Goal: Task Accomplishment & Management: Manage account settings

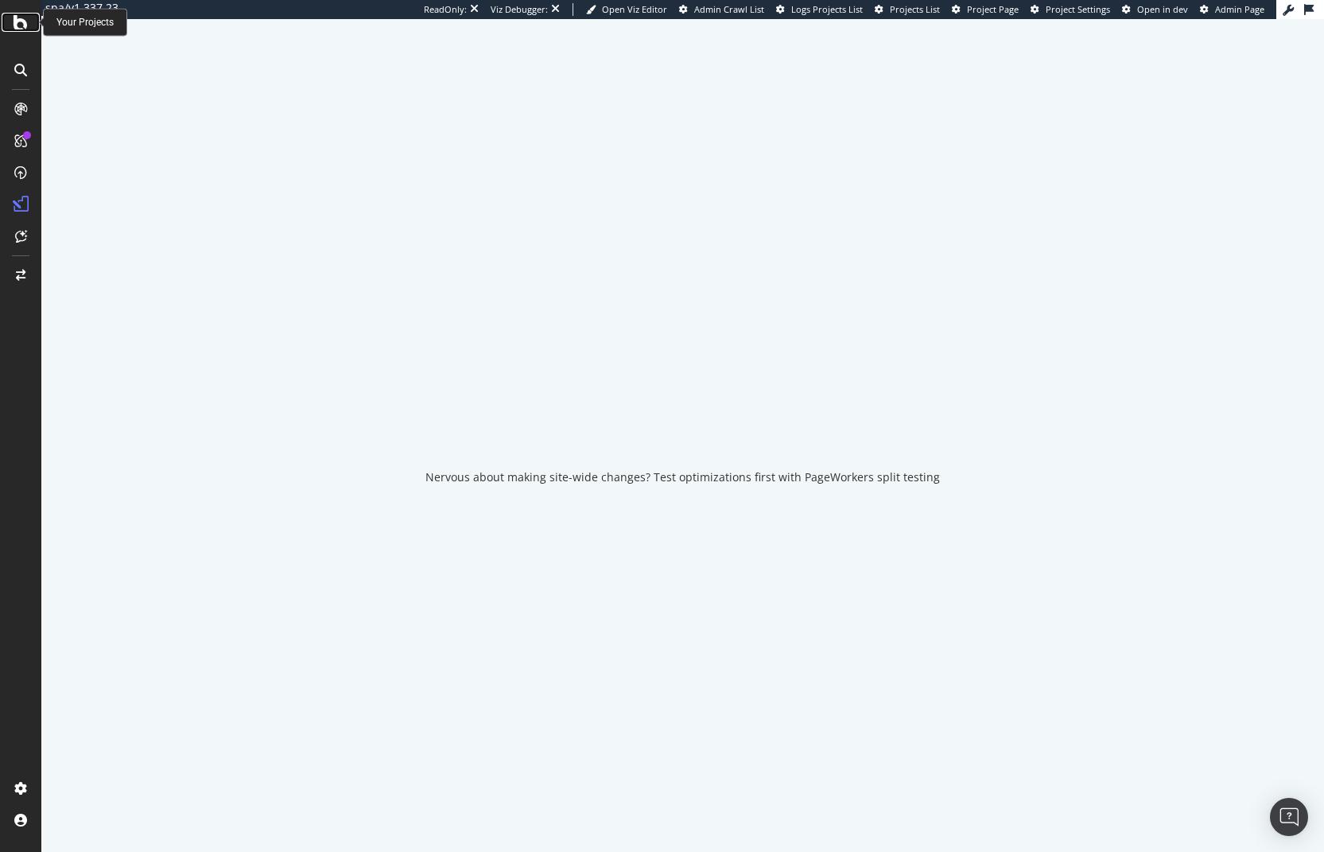
click at [17, 14] on icon at bounding box center [21, 22] width 14 height 19
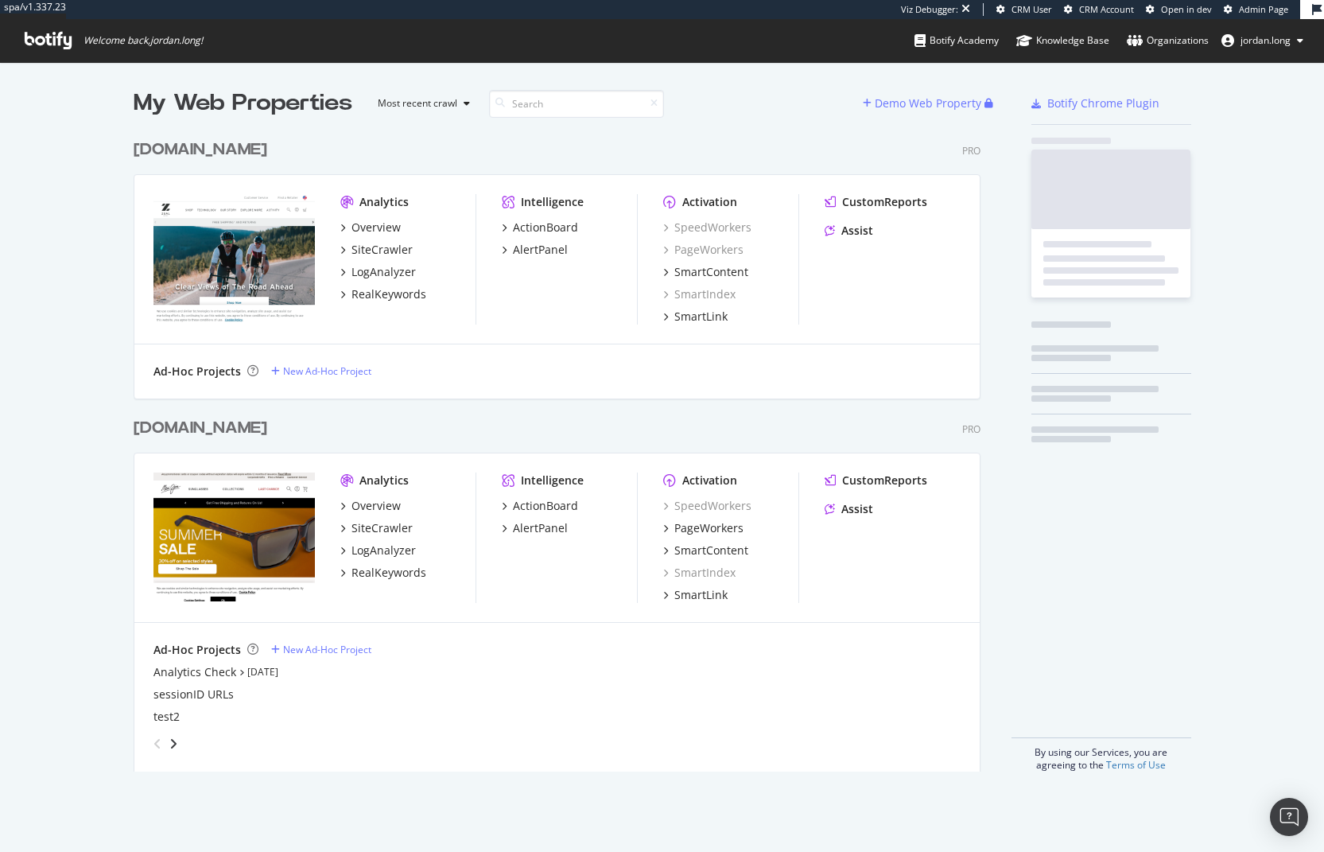
scroll to position [640, 848]
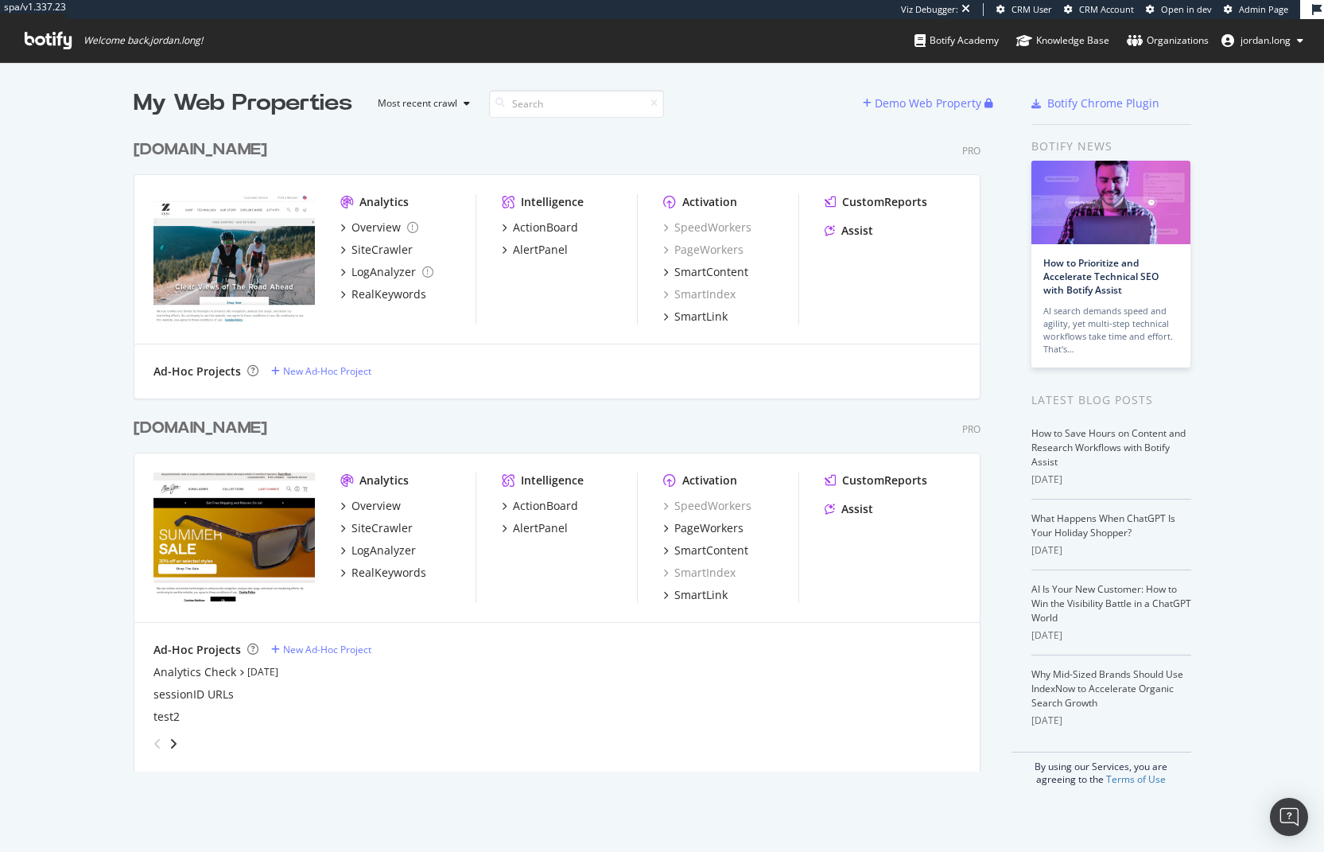
click at [76, 377] on div "My Web Properties Most recent crawl Demo Web Property [DOMAIN_NAME] Pro Analyti…" at bounding box center [662, 436] width 1324 height 749
click at [176, 148] on div "[DOMAIN_NAME]" at bounding box center [201, 149] width 134 height 23
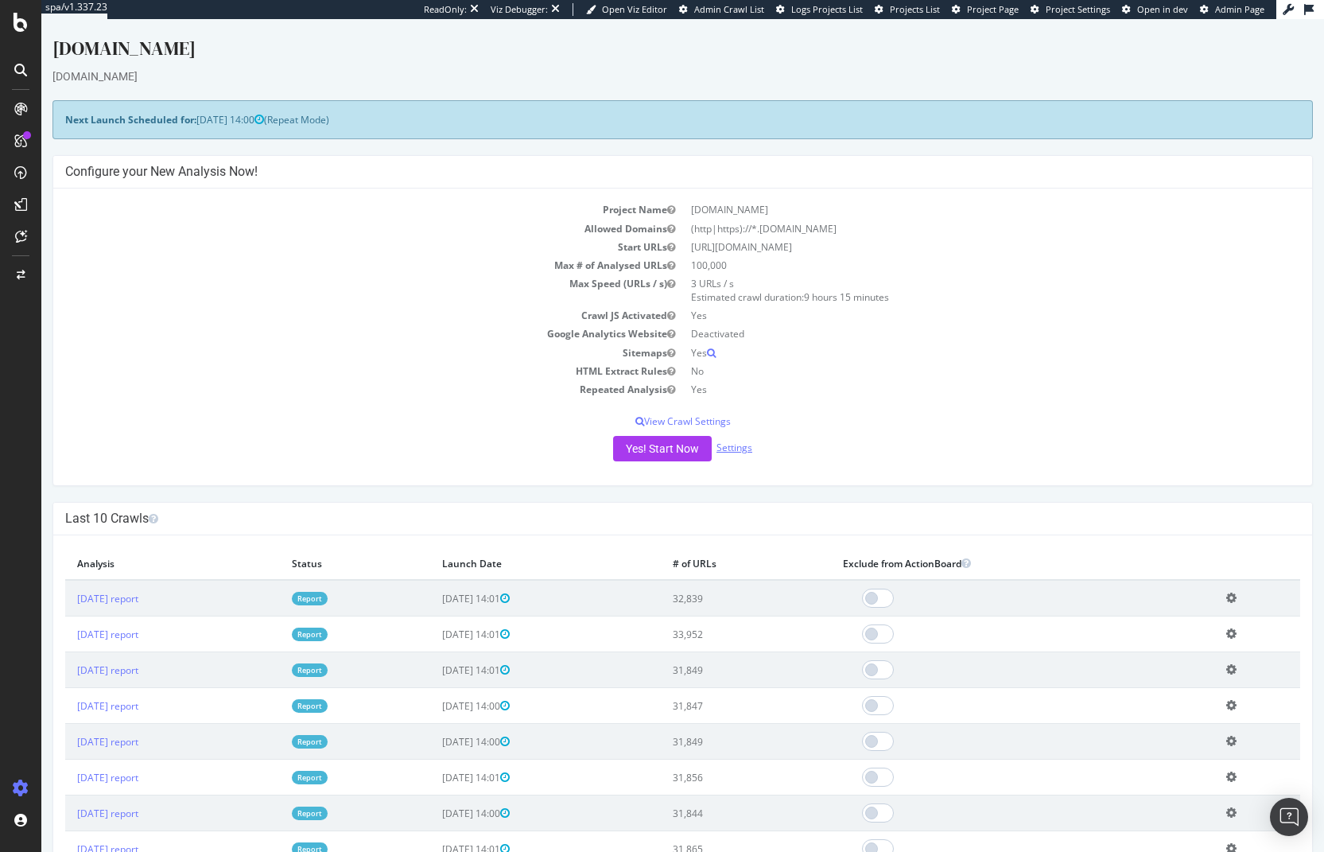
click at [729, 447] on link "Settings" at bounding box center [735, 448] width 36 height 14
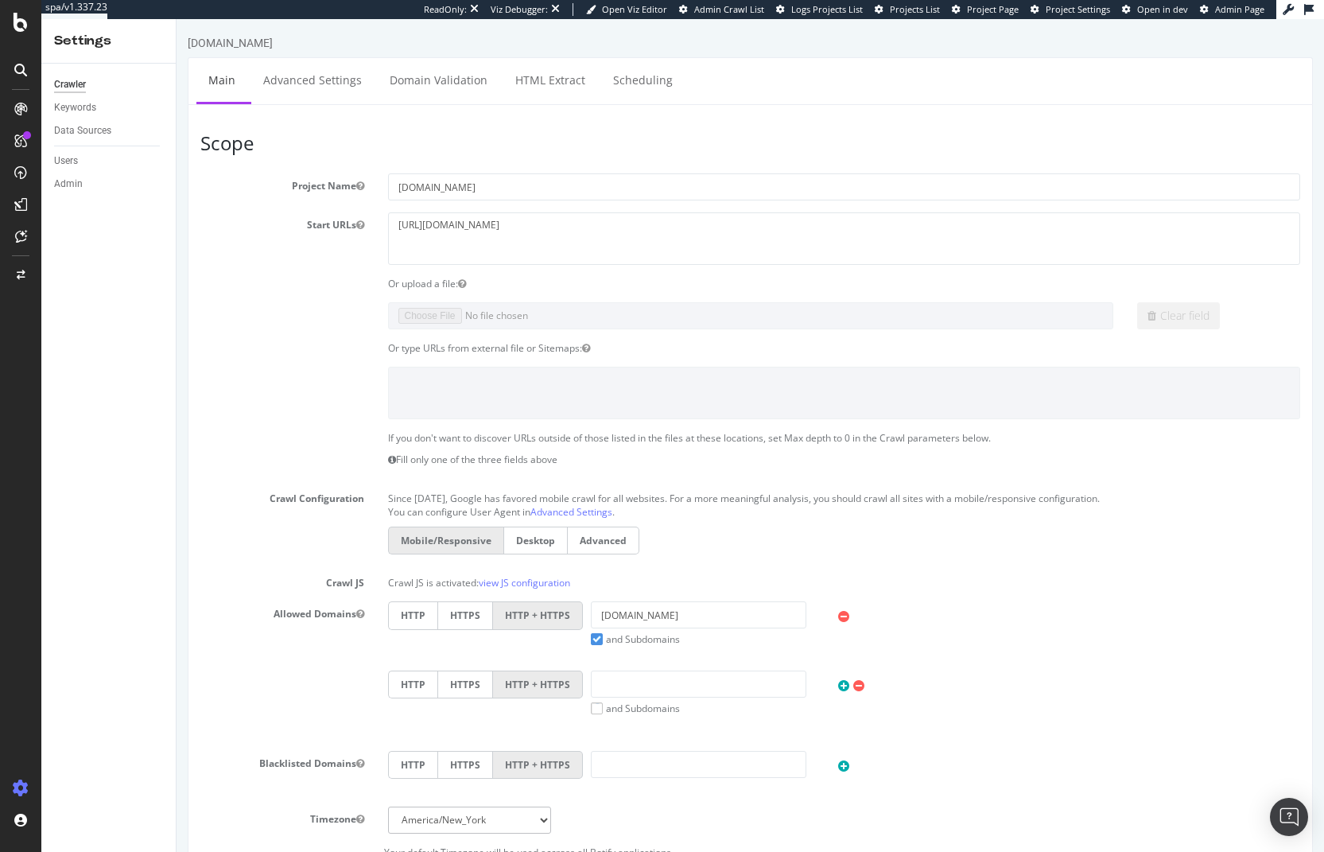
click at [270, 424] on section "Project Name [DOMAIN_NAME] Start URLs [URL][DOMAIN_NAME] Or upload a file: Clea…" at bounding box center [750, 516] width 1100 height 686
click at [642, 80] on link "Scheduling" at bounding box center [643, 80] width 84 height 44
